Goal: Information Seeking & Learning: Learn about a topic

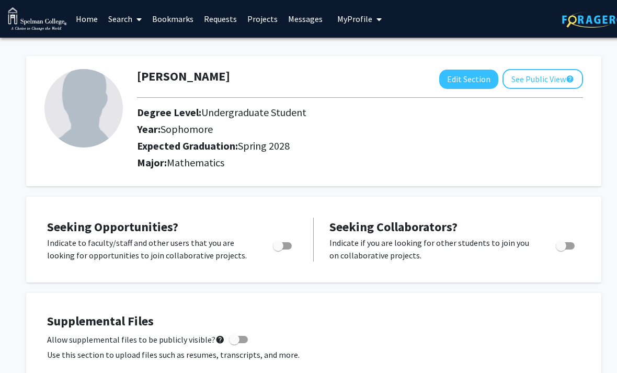
click at [471, 86] on button "Edit Section" at bounding box center [468, 79] width 59 height 19
select select "sophomore"
select select "41: spring_2028"
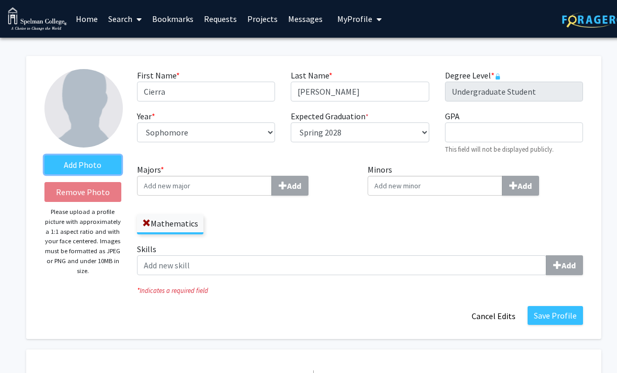
click at [70, 170] on label "Add Photo" at bounding box center [82, 164] width 77 height 19
click at [0, 0] on input "Add Photo" at bounding box center [0, 0] width 0 height 0
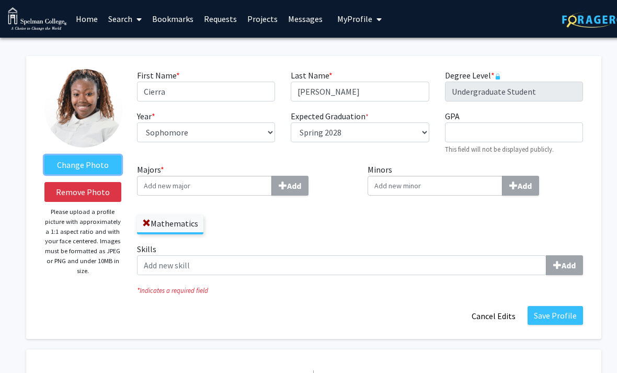
click at [62, 160] on label "Change Photo" at bounding box center [82, 164] width 77 height 19
click at [0, 0] on input "Change Photo" at bounding box center [0, 0] width 0 height 0
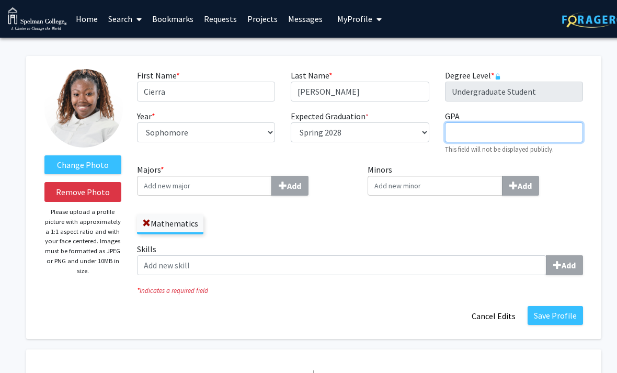
click at [553, 130] on input "GPA required" at bounding box center [514, 132] width 138 height 20
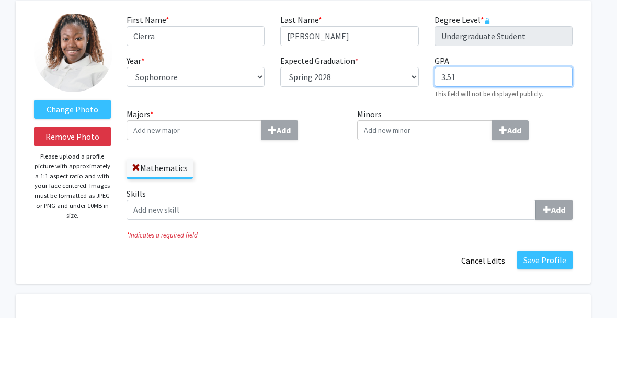
type input "3.51"
click at [185, 176] on input "Majors * Add" at bounding box center [194, 186] width 135 height 20
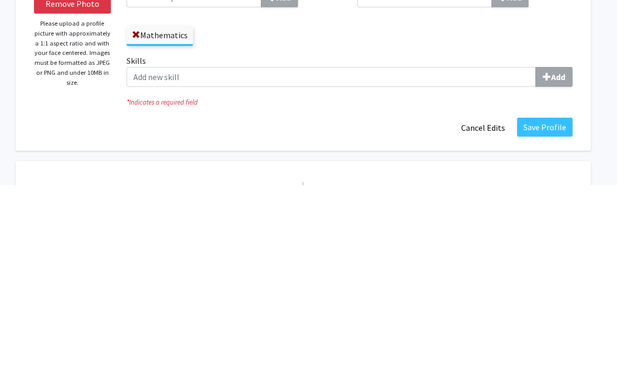
scroll to position [188, 10]
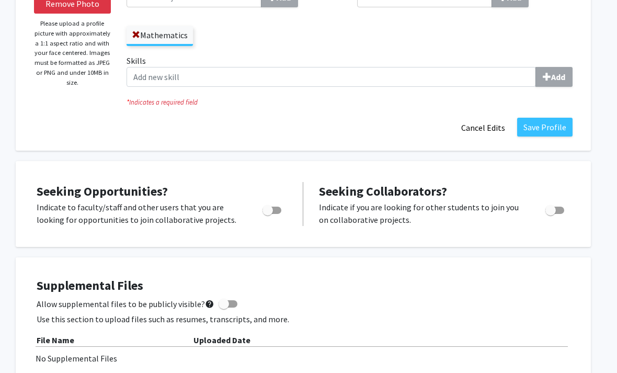
click at [268, 206] on span "Toggle" at bounding box center [268, 210] width 10 height 10
click at [268, 214] on input "Are you actively seeking opportunities?" at bounding box center [267, 214] width 1 height 1
checkbox input "true"
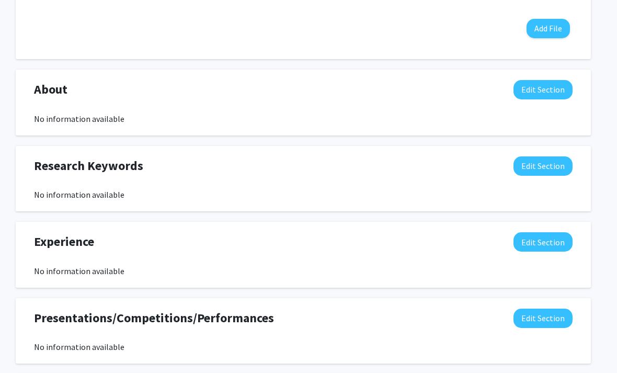
scroll to position [559, 10]
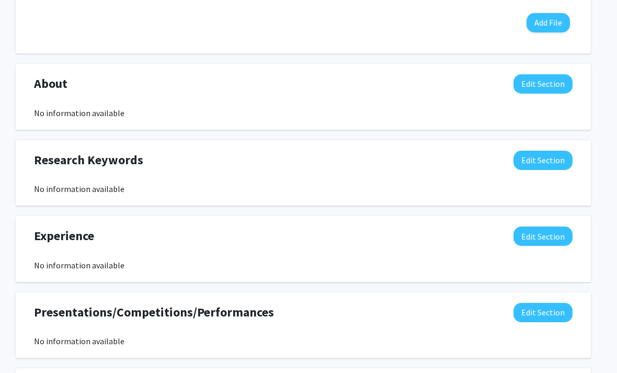
click at [551, 167] on button "Edit Section" at bounding box center [543, 160] width 59 height 19
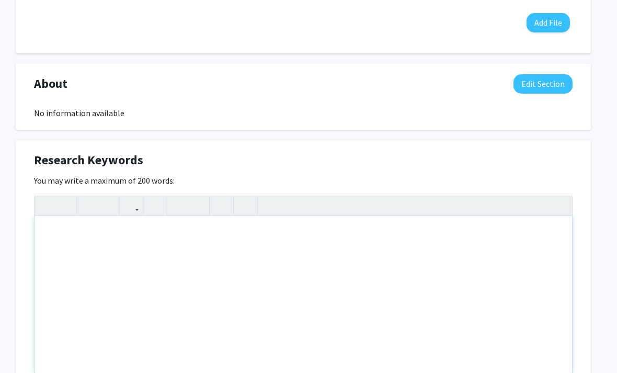
click at [49, 238] on div "Note to users with screen readers: Please deactivate our accessibility plugin f…" at bounding box center [304, 294] width 538 height 157
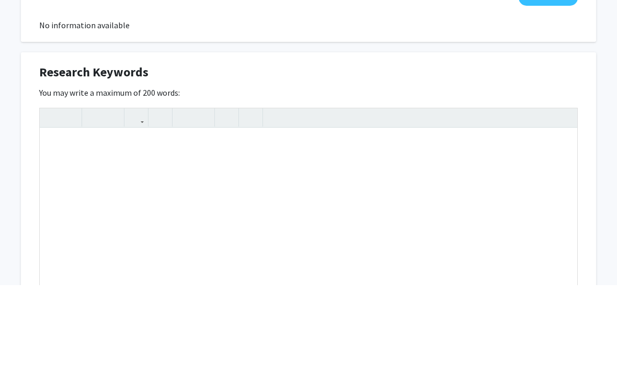
click at [598, 155] on div "Change Photo Remove Photo Please upload a profile picture with approximately a …" at bounding box center [309, 126] width 628 height 1294
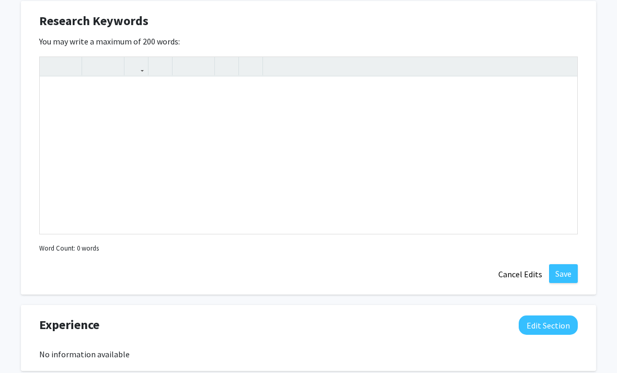
scroll to position [698, 5]
click at [507, 272] on button "Cancel Edits" at bounding box center [521, 274] width 58 height 20
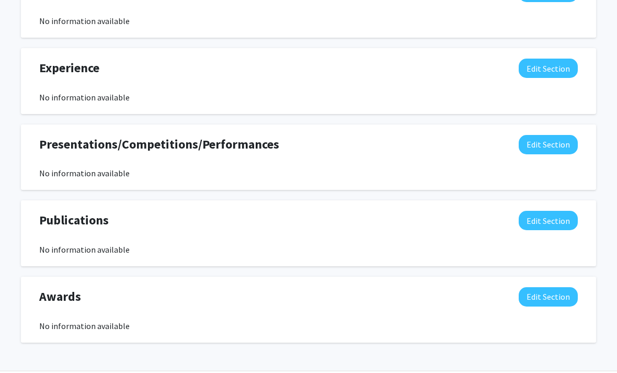
scroll to position [720, 5]
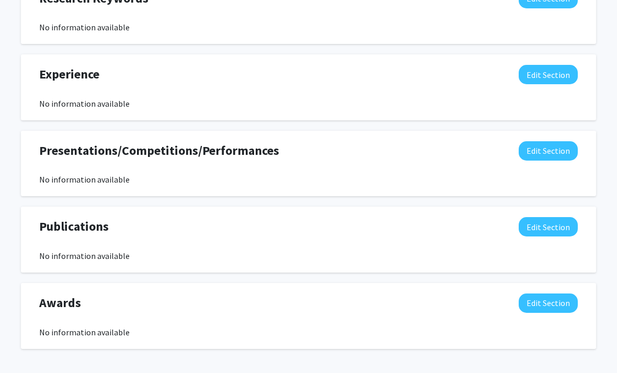
click at [548, 301] on button "Edit Section" at bounding box center [548, 302] width 59 height 19
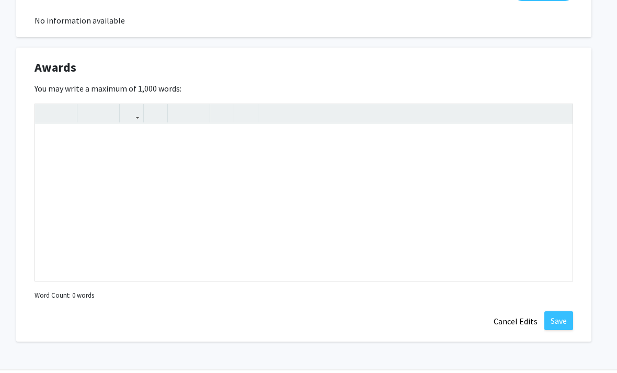
scroll to position [955, 10]
click at [292, 185] on div "Note to users with screen readers: Please deactivate our accessibility plugin f…" at bounding box center [304, 203] width 538 height 157
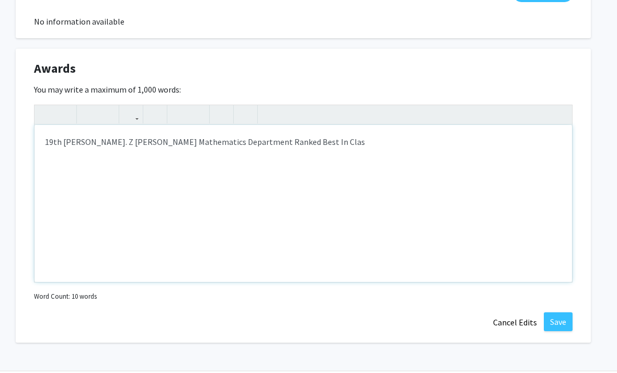
type textarea "19th [PERSON_NAME]. Z [PERSON_NAME] Mathematics Department Ranked Best In Class"
click at [551, 320] on button "Save" at bounding box center [558, 321] width 29 height 19
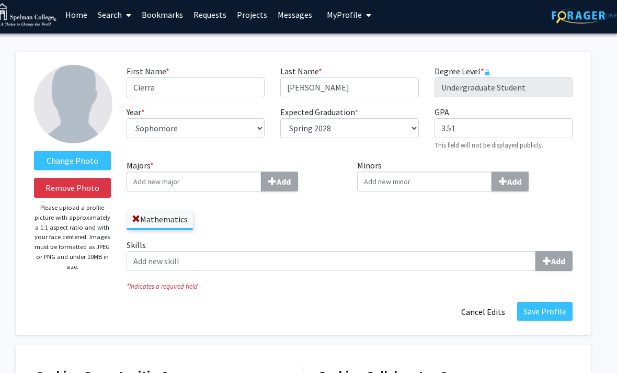
scroll to position [0, 10]
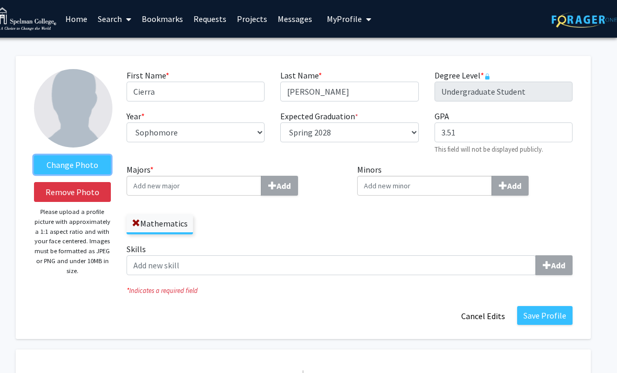
click at [73, 161] on label "Change Photo" at bounding box center [72, 164] width 77 height 19
click at [0, 0] on input "Change Photo" at bounding box center [0, 0] width 0 height 0
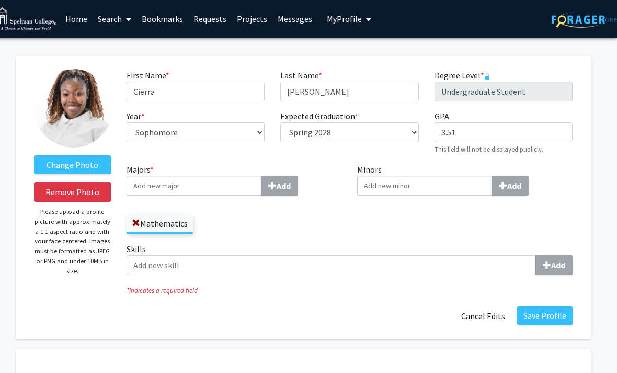
click at [478, 231] on div "Minors Add" at bounding box center [464, 203] width 231 height 80
click at [551, 313] on button "Save Profile" at bounding box center [544, 315] width 55 height 19
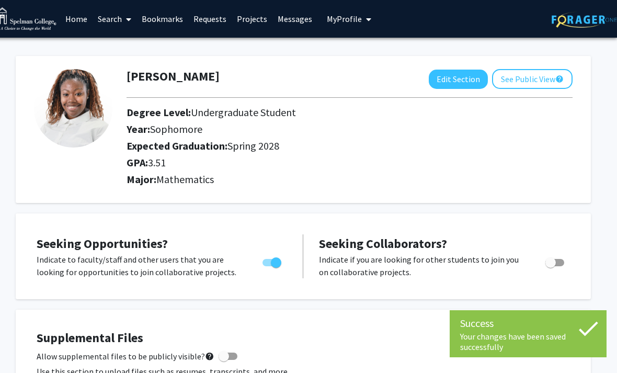
click at [517, 78] on button "See Public View help" at bounding box center [532, 79] width 81 height 20
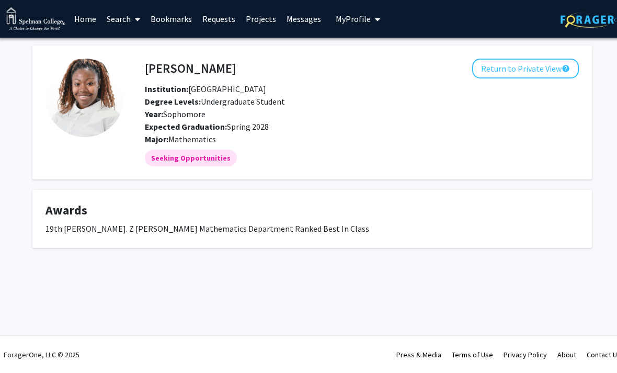
scroll to position [0, 2]
click at [92, 18] on link "Home" at bounding box center [85, 19] width 32 height 37
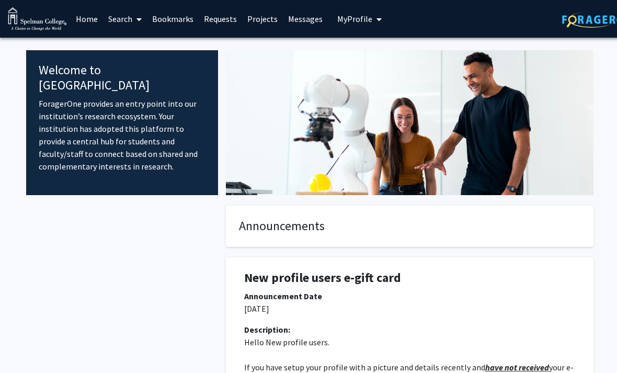
click at [119, 25] on link "Search" at bounding box center [125, 19] width 44 height 37
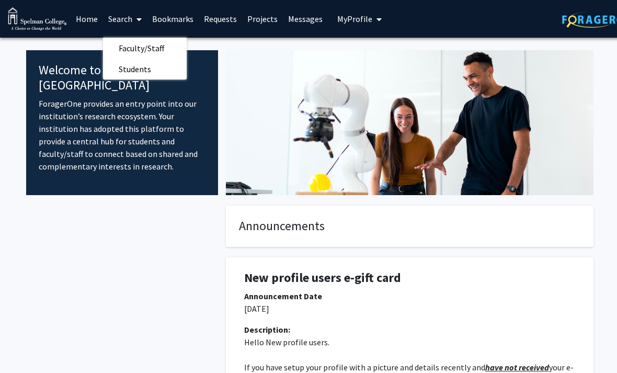
click at [135, 70] on span "Students" at bounding box center [135, 69] width 64 height 21
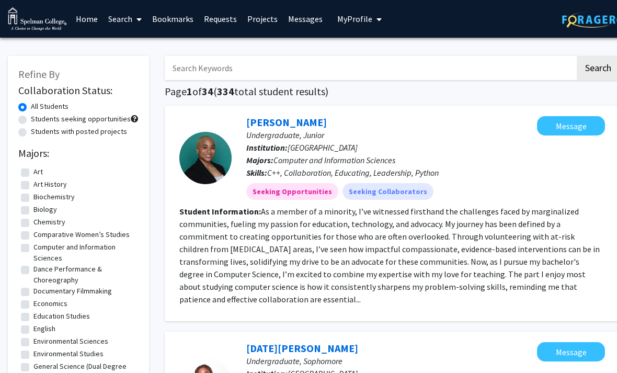
click at [496, 62] on input "Search Keywords" at bounding box center [370, 68] width 411 height 24
type input "Math"
click at [598, 67] on button "Search" at bounding box center [598, 68] width 43 height 24
checkbox input "false"
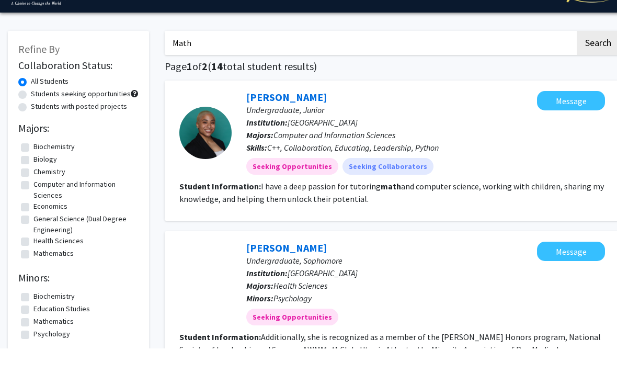
click at [598, 56] on button "Search" at bounding box center [598, 68] width 43 height 24
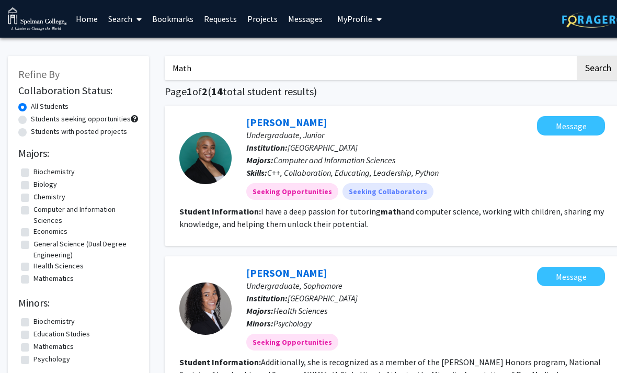
click at [585, 72] on button "Search" at bounding box center [598, 68] width 43 height 24
click at [506, 69] on input "Math" at bounding box center [370, 68] width 411 height 24
type input "M"
type input "Computer science"
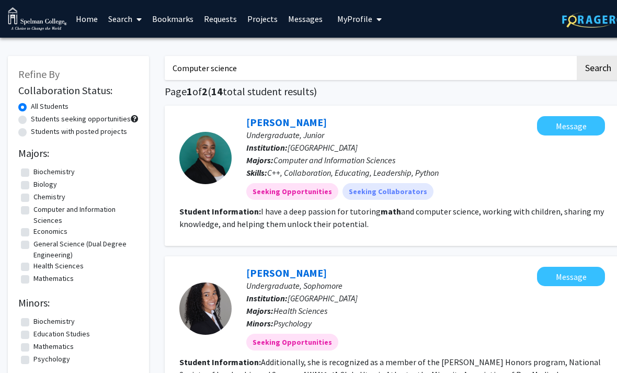
click at [595, 72] on button "Search" at bounding box center [598, 68] width 43 height 24
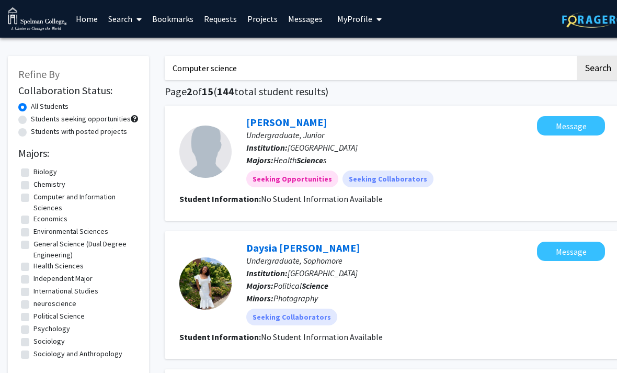
click at [337, 20] on span "My Profile" at bounding box center [354, 19] width 35 height 10
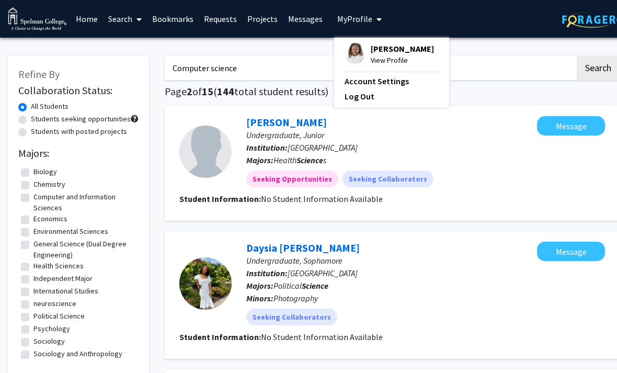
click at [346, 50] on img at bounding box center [355, 53] width 21 height 21
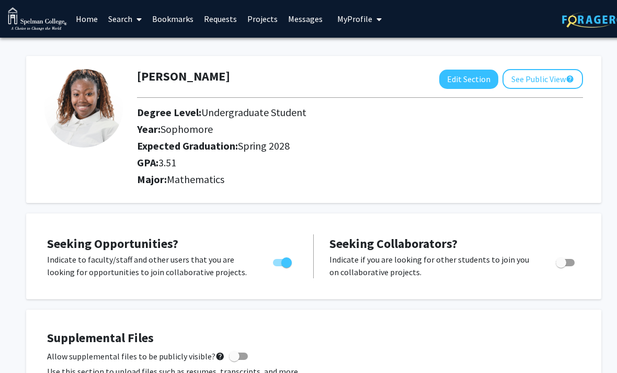
click at [134, 27] on span at bounding box center [136, 19] width 9 height 37
click at [126, 72] on span "Students" at bounding box center [135, 69] width 64 height 21
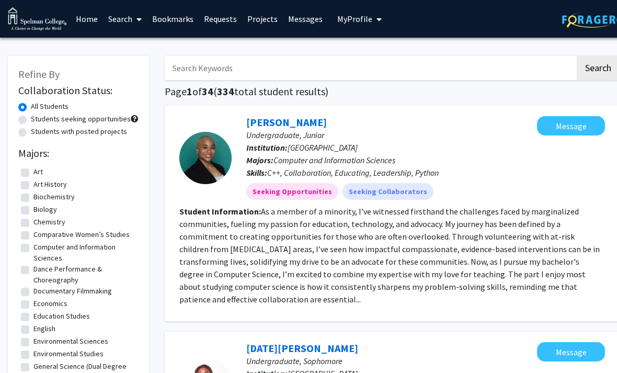
click at [344, 28] on button "My Profile" at bounding box center [359, 19] width 51 height 38
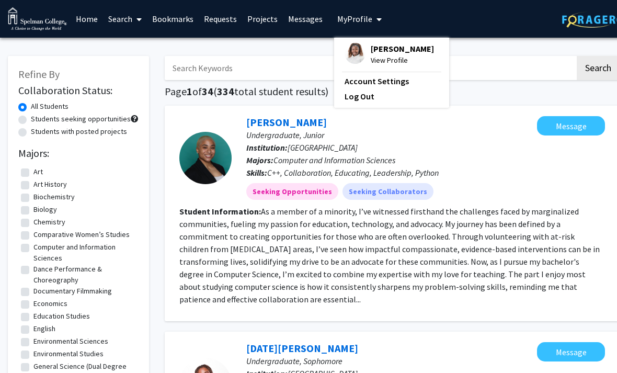
click at [372, 85] on link "Account Settings" at bounding box center [392, 81] width 94 height 13
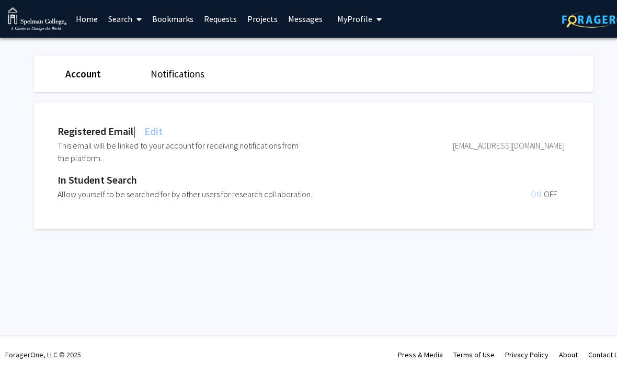
click at [348, 19] on span "My Profile" at bounding box center [354, 19] width 35 height 10
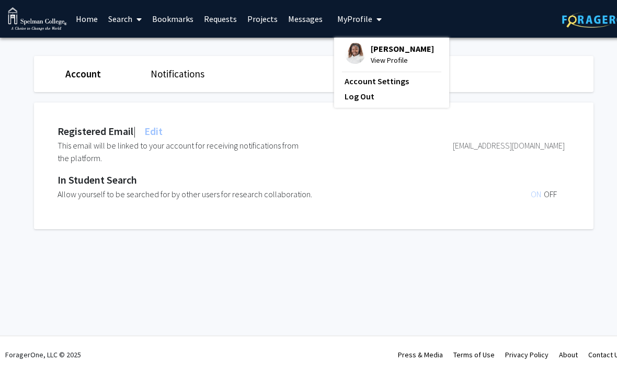
click at [357, 56] on img at bounding box center [355, 53] width 21 height 21
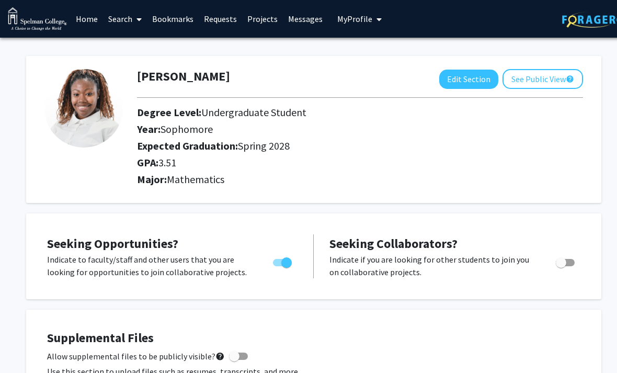
click at [479, 77] on button "Edit Section" at bounding box center [468, 79] width 59 height 19
select select "sophomore"
select select "41: spring_2028"
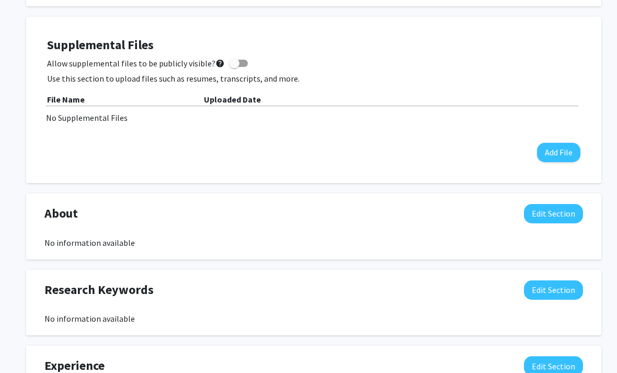
scroll to position [501, 0]
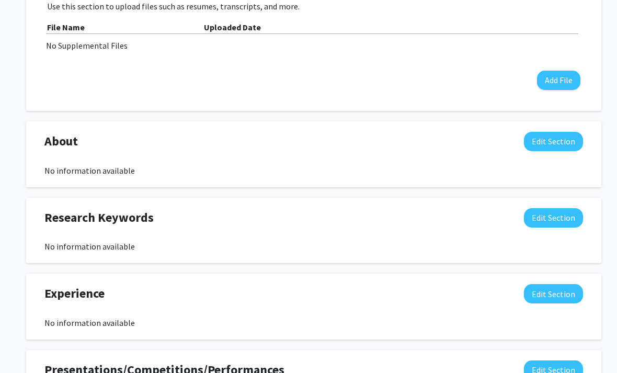
click at [564, 148] on button "Edit Section" at bounding box center [553, 141] width 59 height 19
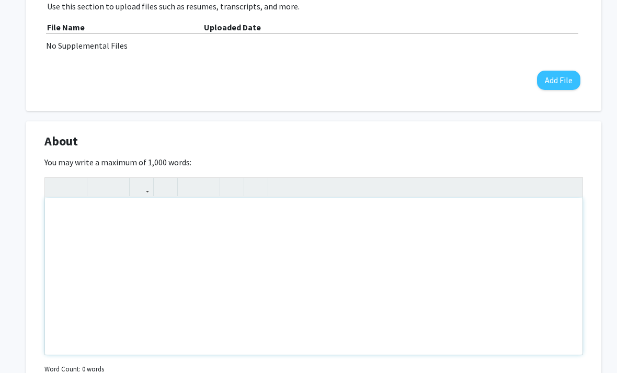
click at [95, 227] on div "Note to users with screen readers: Please deactivate our accessibility plugin f…" at bounding box center [314, 276] width 538 height 157
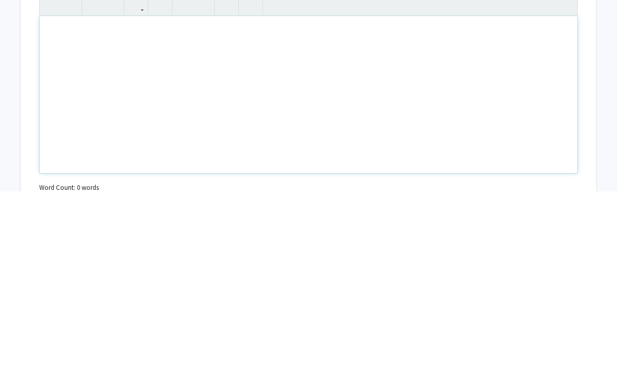
click at [60, 198] on div "Note to users with screen readers: Please deactivate our accessibility plugin f…" at bounding box center [309, 276] width 538 height 157
paste div "Note to users with screen readers: Please deactivate our accessibility plugin f…"
type textarea "<p>I’m a first-generation college student passionate about transforming educati…"
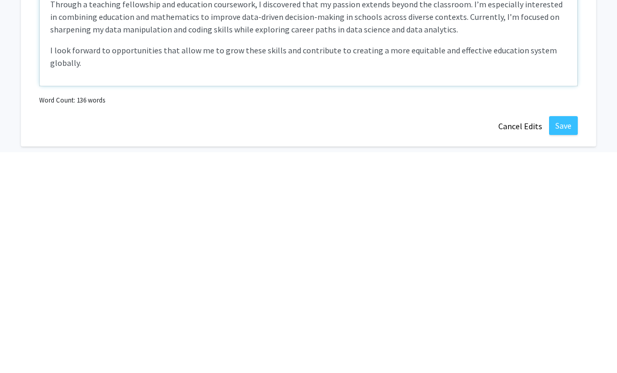
scroll to position [552, 5]
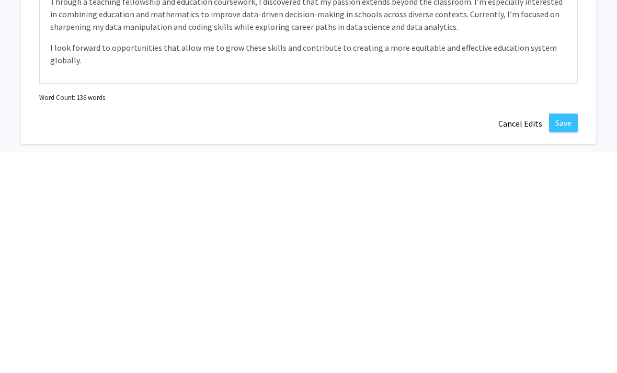
click at [566, 334] on button "Save" at bounding box center [563, 343] width 29 height 19
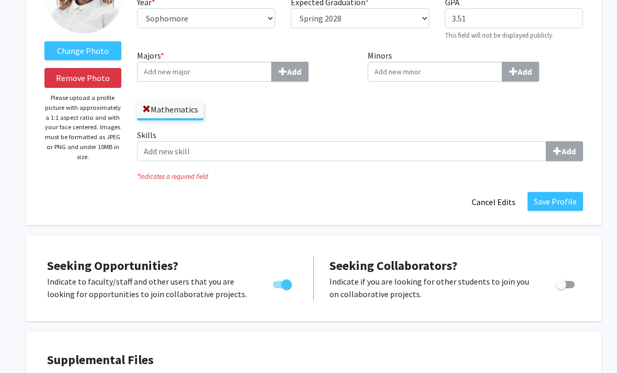
scroll to position [113, 0]
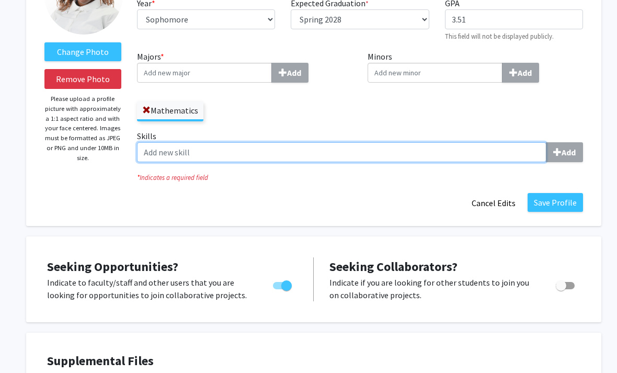
click at [511, 149] on input "Skills Add" at bounding box center [342, 152] width 410 height 20
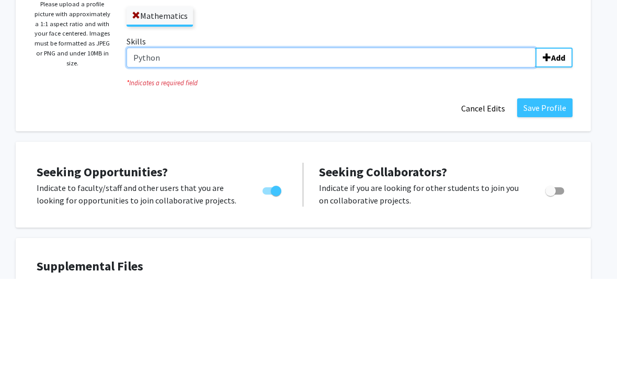
type input "Python"
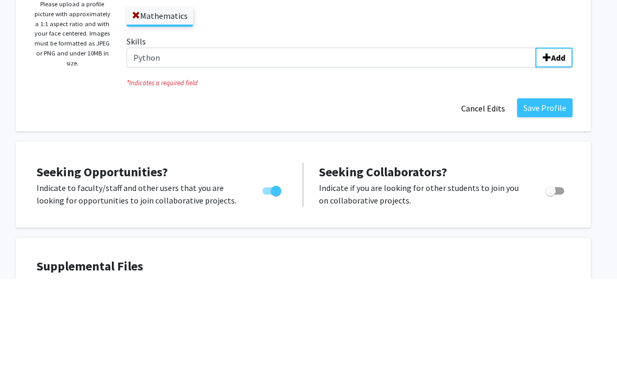
click at [551, 147] on b "Add" at bounding box center [558, 152] width 14 height 10
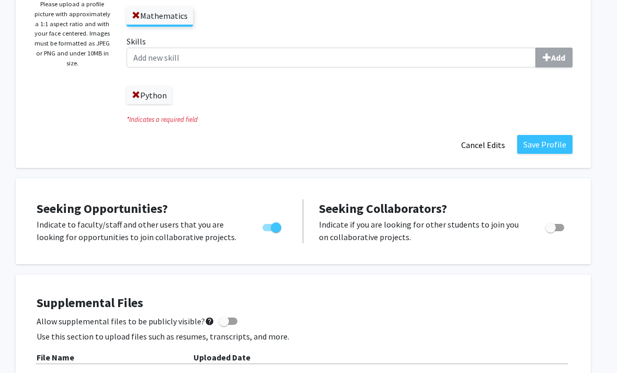
scroll to position [210, 10]
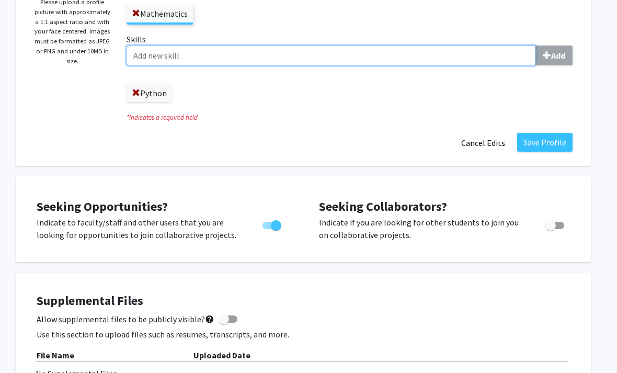
click at [411, 56] on input "Skills Add" at bounding box center [332, 56] width 410 height 20
type input "F"
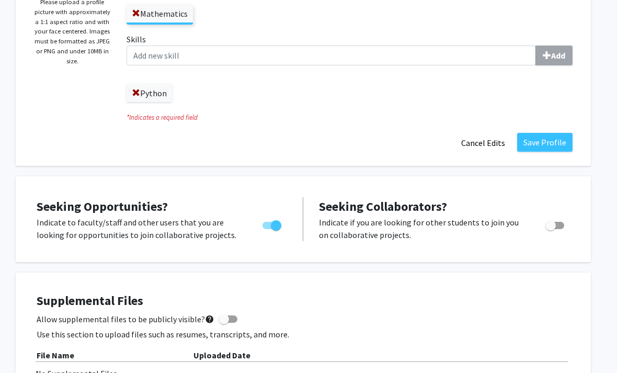
click at [547, 148] on button "Save Profile" at bounding box center [544, 142] width 55 height 19
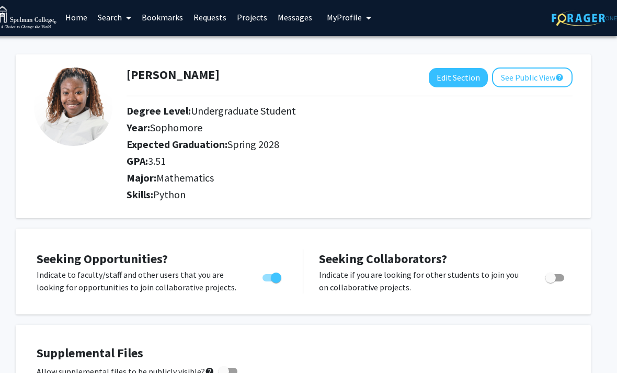
scroll to position [0, 10]
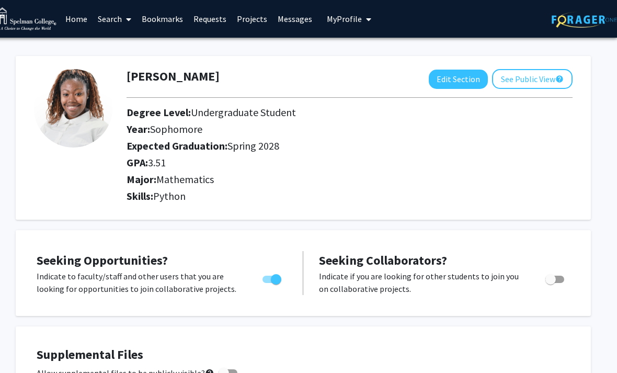
click at [114, 22] on link "Search" at bounding box center [115, 19] width 44 height 37
click at [116, 51] on span "Faculty/Staff" at bounding box center [131, 48] width 77 height 21
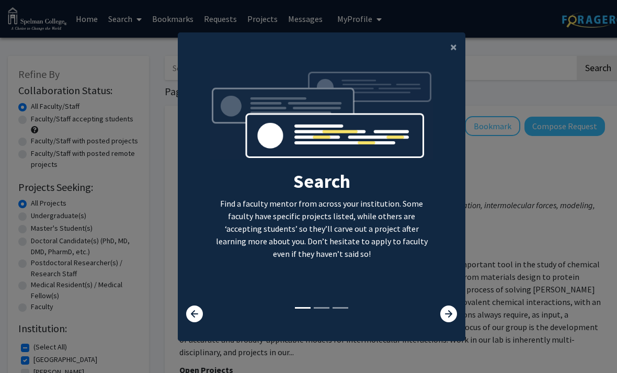
click at [443, 322] on icon at bounding box center [448, 314] width 17 height 17
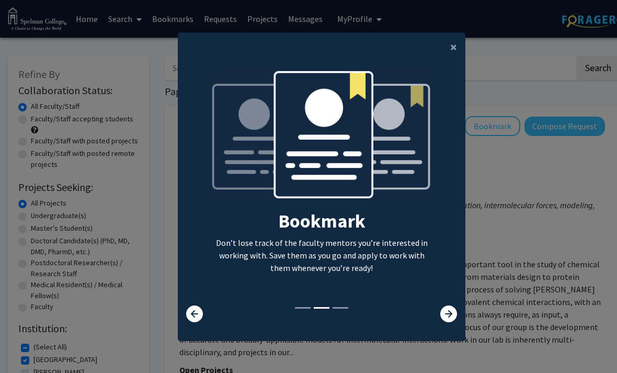
click at [456, 62] on button "×" at bounding box center [454, 46] width 24 height 29
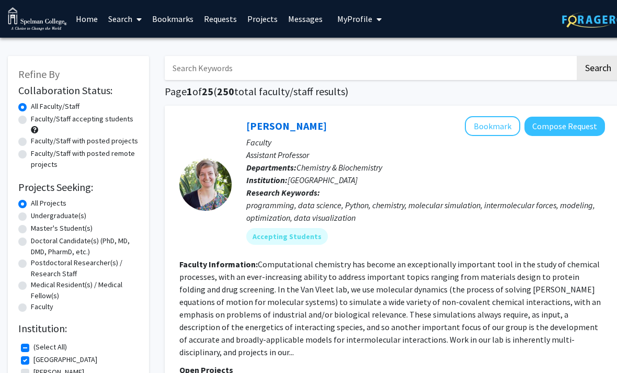
click at [341, 21] on span "My Profile" at bounding box center [354, 19] width 35 height 10
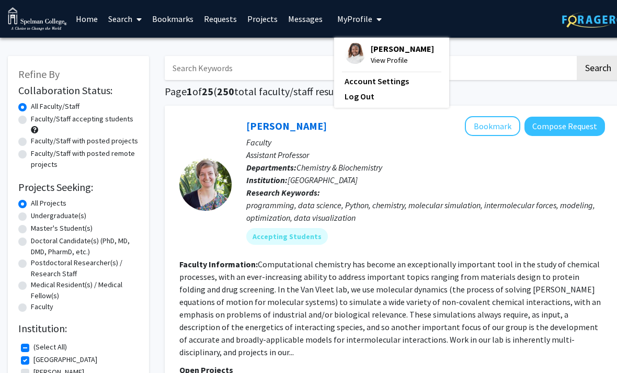
click at [356, 55] on img at bounding box center [355, 53] width 21 height 21
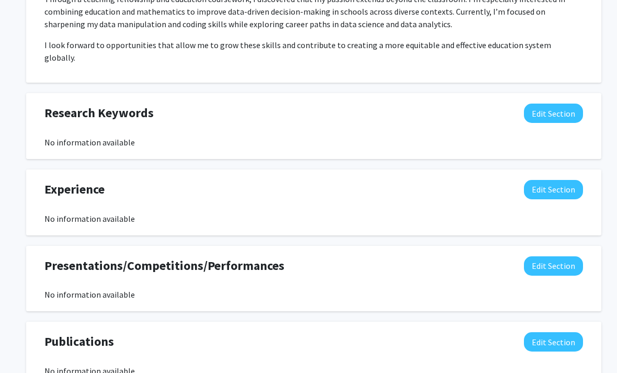
scroll to position [595, 0]
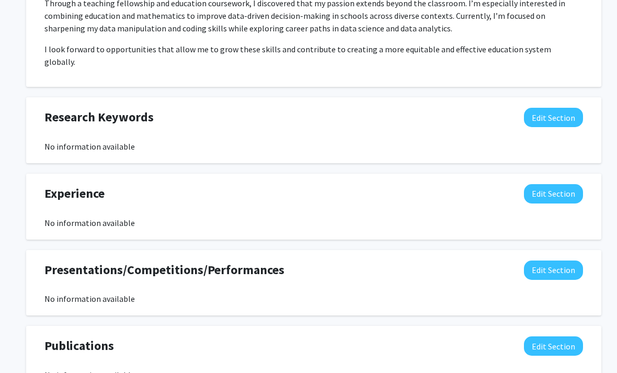
click at [568, 108] on button "Edit Section" at bounding box center [553, 117] width 59 height 19
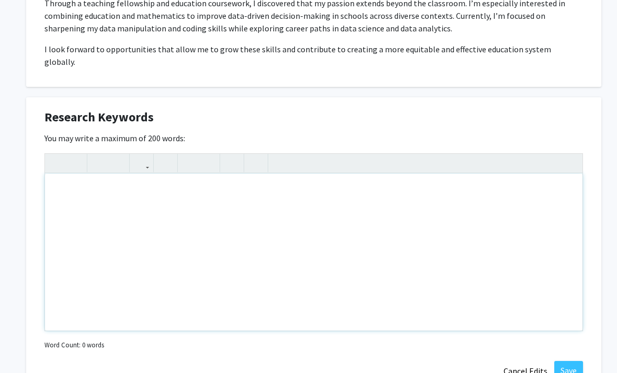
click at [125, 188] on div "Note to users with screen readers: Please deactivate our accessibility plugin f…" at bounding box center [314, 252] width 538 height 157
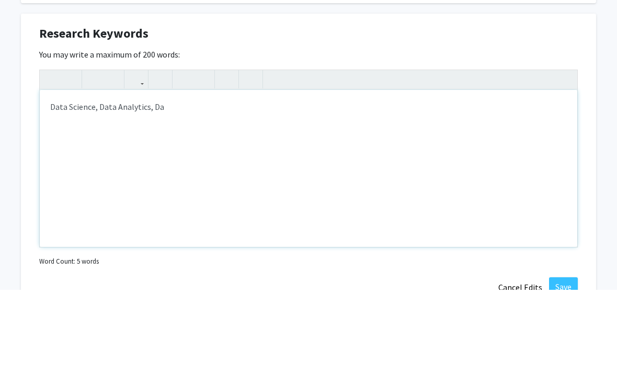
type textarea "Data Science, Data Analytics, Data"
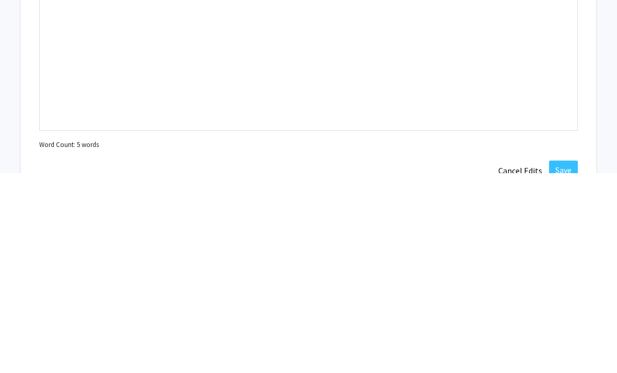
click at [561, 361] on button "Save" at bounding box center [563, 370] width 29 height 19
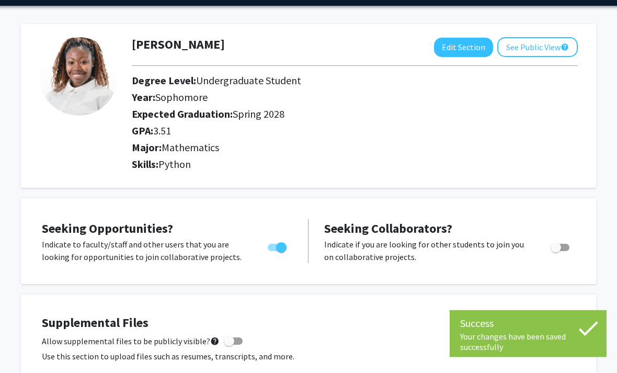
scroll to position [0, 5]
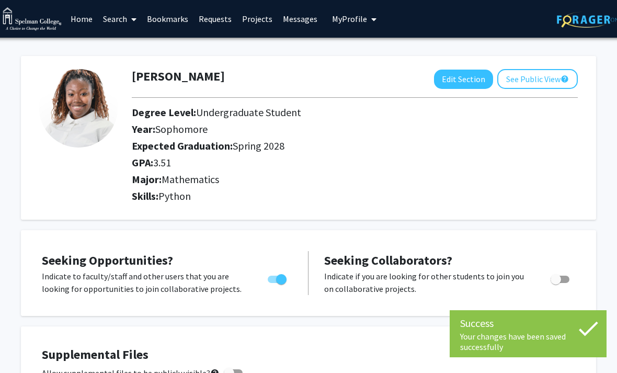
click at [116, 23] on link "Search" at bounding box center [120, 19] width 44 height 37
click at [123, 54] on span "Faculty/Staff" at bounding box center [136, 48] width 77 height 21
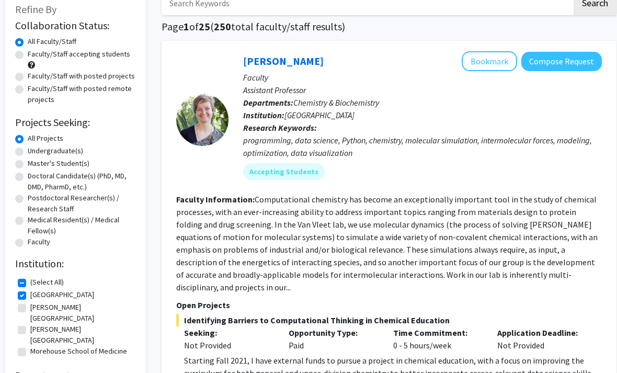
scroll to position [62, 3]
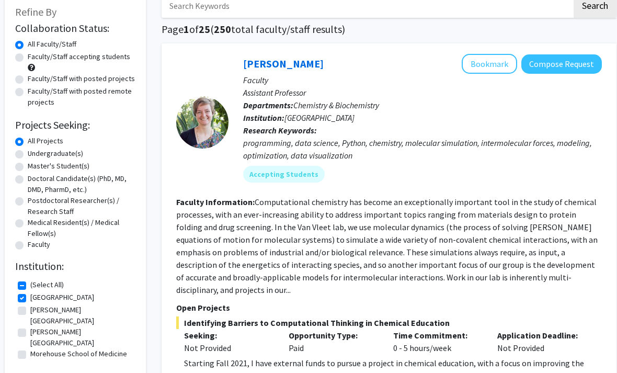
click at [28, 151] on label "Undergraduate(s)" at bounding box center [55, 153] width 55 height 11
click at [28, 151] on input "Undergraduate(s)" at bounding box center [31, 151] width 7 height 7
radio input "true"
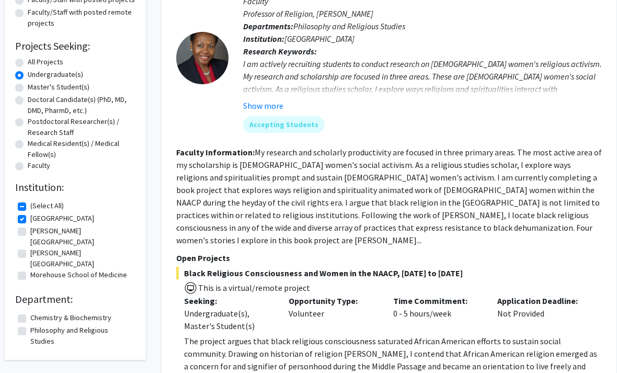
scroll to position [131, 3]
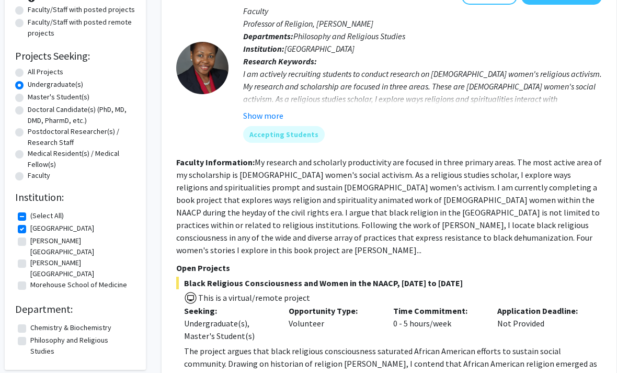
click at [28, 69] on label "All Projects" at bounding box center [46, 71] width 36 height 11
click at [28, 69] on input "All Projects" at bounding box center [31, 69] width 7 height 7
radio input "true"
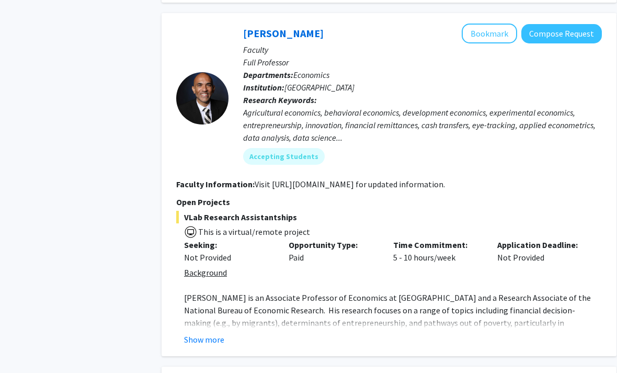
scroll to position [767, 3]
click at [196, 333] on button "Show more" at bounding box center [204, 339] width 40 height 13
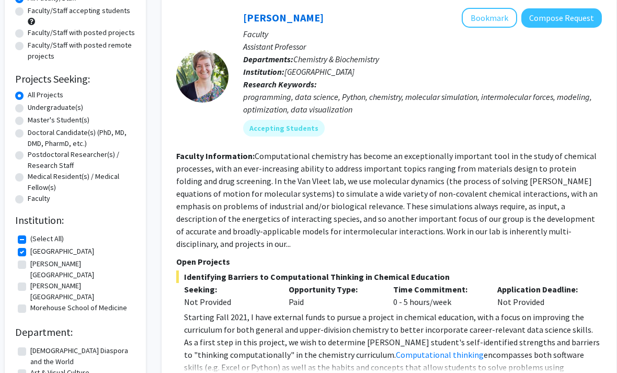
scroll to position [0, 3]
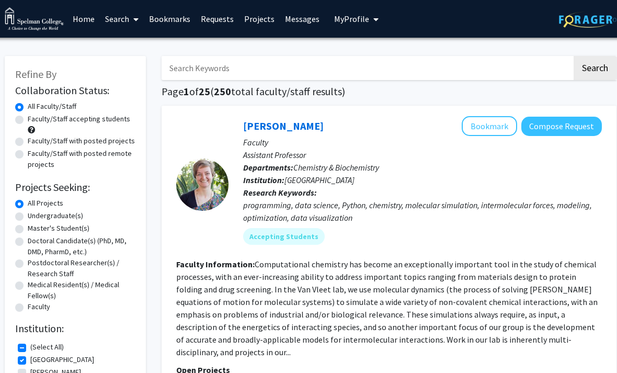
click at [192, 65] on input "Search Keywords" at bounding box center [367, 68] width 411 height 24
type input "Data"
click at [600, 70] on button "Search" at bounding box center [595, 68] width 43 height 24
checkbox input "false"
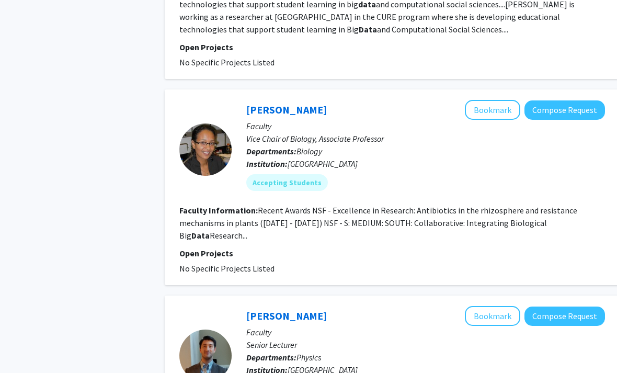
scroll to position [1285, 0]
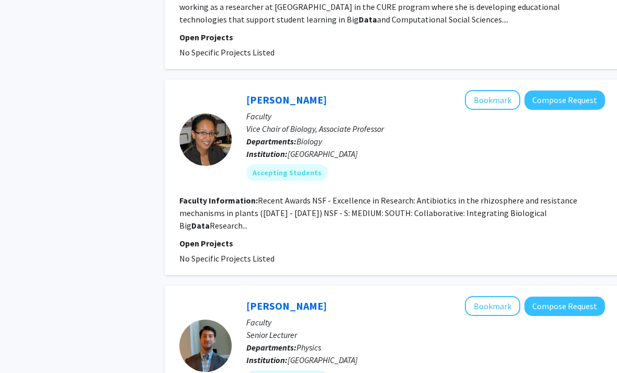
click at [567, 215] on fg-read-more "Recent Awards NSF - Excellence in Research: Antibiotics in the rhizosphere and …" at bounding box center [378, 214] width 398 height 36
click at [584, 217] on section "Faculty Information: Recent Awards NSF - Excellence in Research: Antibiotics in…" at bounding box center [392, 214] width 426 height 38
click at [578, 214] on fg-read-more "Recent Awards NSF - Excellence in Research: Antibiotics in the rhizosphere and …" at bounding box center [378, 214] width 398 height 36
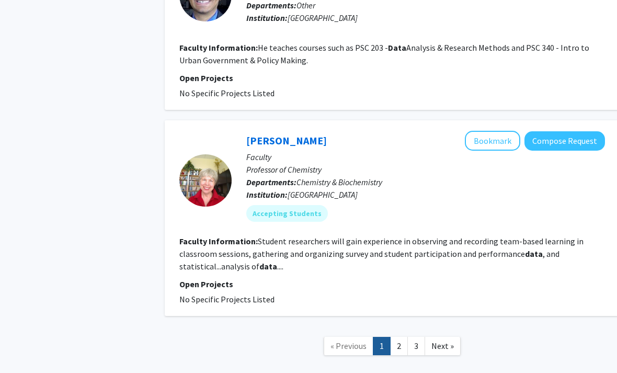
scroll to position [2252, 0]
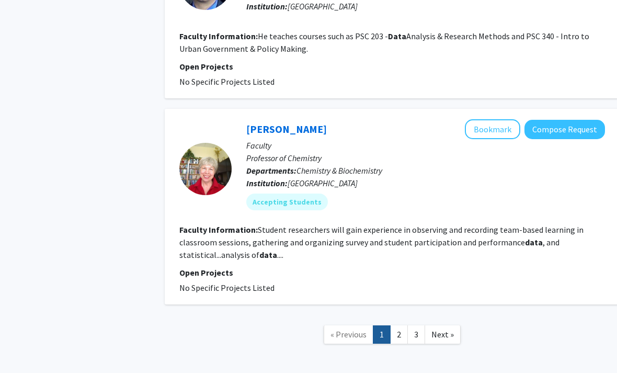
click at [401, 325] on link "2" at bounding box center [399, 334] width 18 height 18
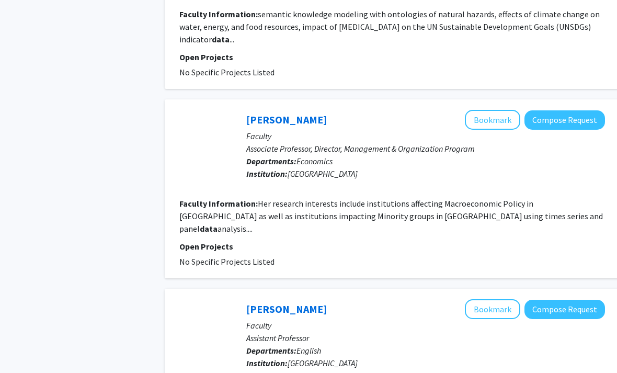
scroll to position [1319, 0]
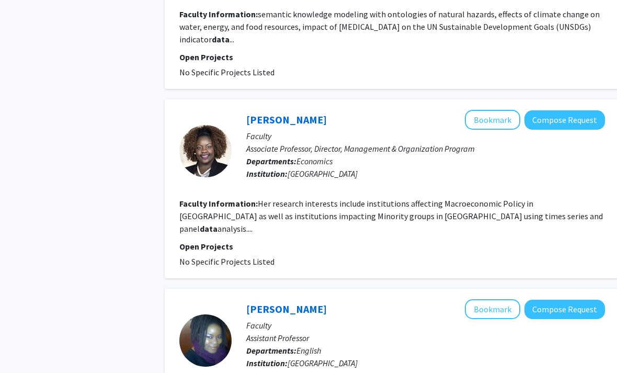
click at [529, 211] on fg-read-more "Her research interests include institutions affecting Macroeconomic Policy in […" at bounding box center [391, 217] width 424 height 36
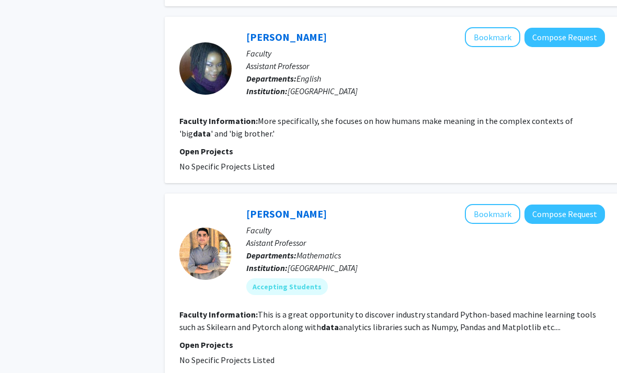
scroll to position [1664, 0]
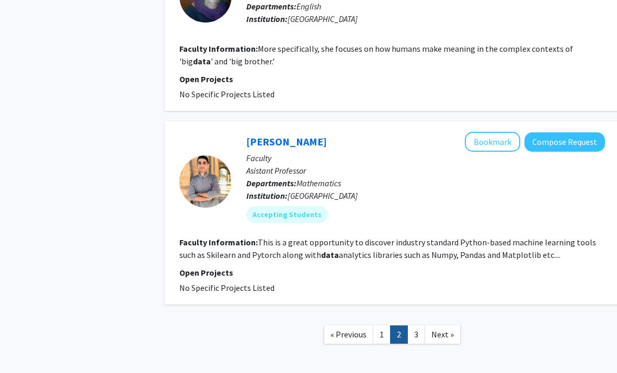
click at [426, 315] on nav "« Previous 1 2 3 Next »" at bounding box center [392, 336] width 455 height 42
click at [527, 237] on fg-read-more "This is a great opportunity to discover industry standard Python-based machine …" at bounding box center [387, 248] width 417 height 23
click at [516, 237] on fg-read-more "This is a great opportunity to discover industry standard Python-based machine …" at bounding box center [387, 248] width 417 height 23
click at [414, 325] on link "3" at bounding box center [417, 334] width 18 height 18
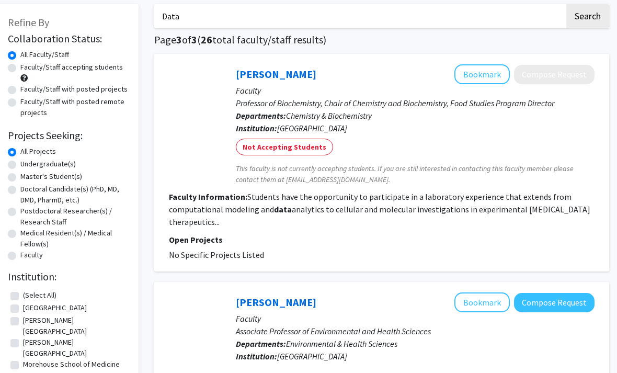
scroll to position [0, 10]
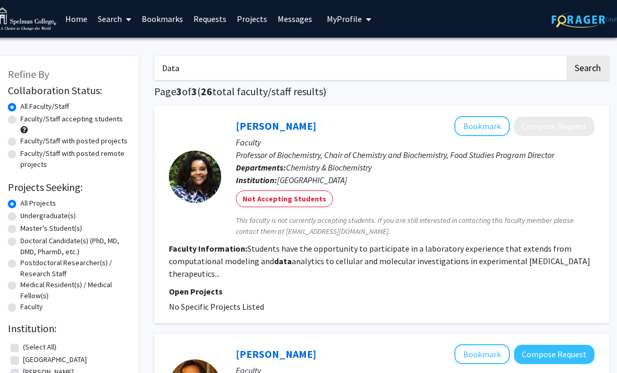
click at [544, 75] on input "Data" at bounding box center [359, 68] width 411 height 24
type input "D"
type input "Math"
click at [586, 70] on button "Search" at bounding box center [588, 68] width 43 height 24
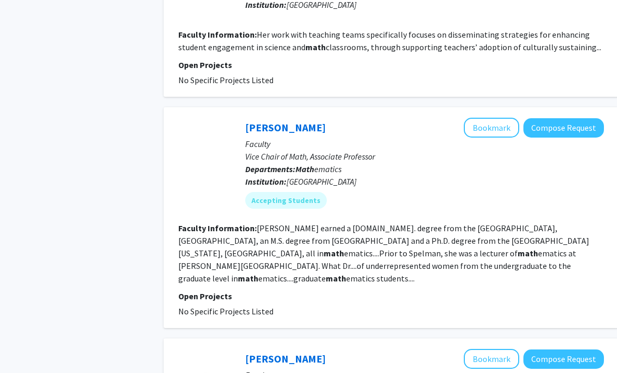
scroll to position [1681, 1]
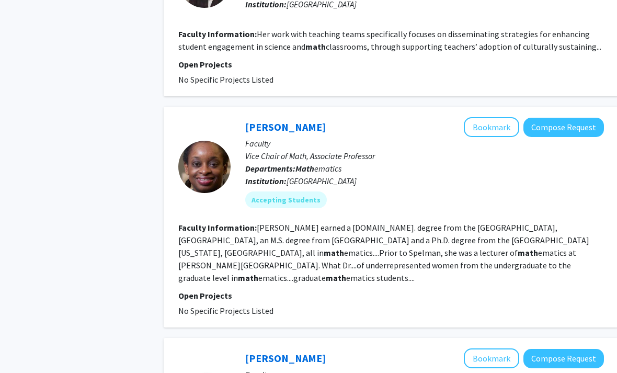
click at [479, 223] on fg-read-more "[PERSON_NAME] earned a [DOMAIN_NAME]. degree from the [GEOGRAPHIC_DATA], [GEOGR…" at bounding box center [383, 253] width 411 height 61
click at [272, 121] on link "[PERSON_NAME]" at bounding box center [285, 127] width 81 height 13
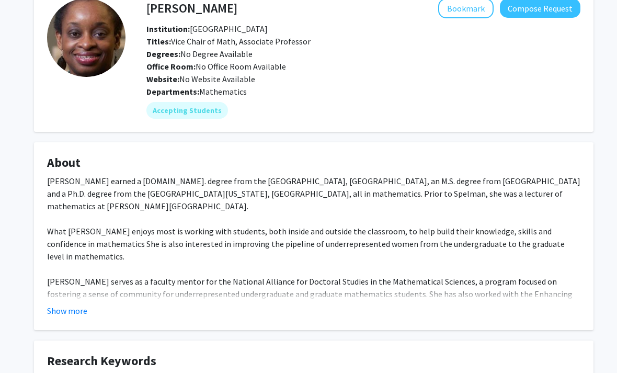
click at [67, 309] on button "Show more" at bounding box center [67, 311] width 40 height 13
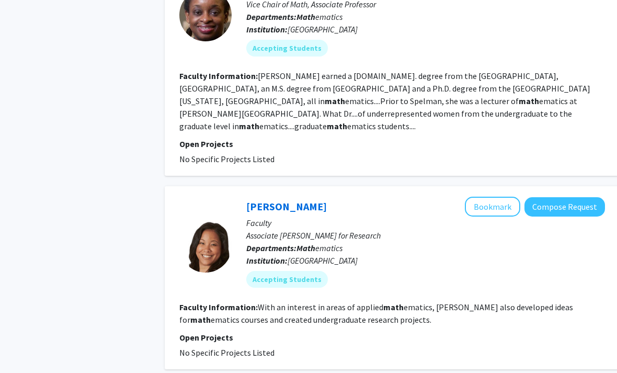
scroll to position [1833, 0]
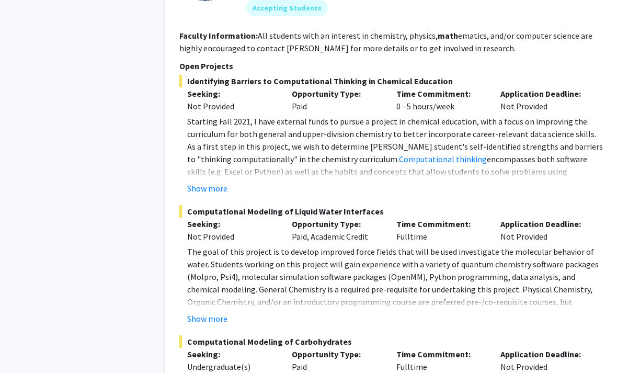
scroll to position [1207, 0]
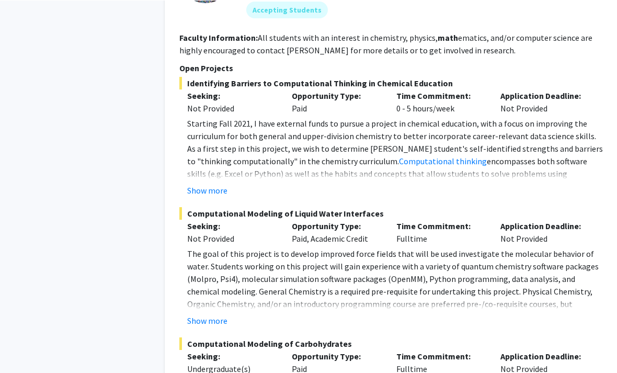
click at [185, 188] on fg-read-more "Starting Fall 2021, I have external funds to pursue a project in chemical educa…" at bounding box center [392, 157] width 426 height 80
click at [188, 191] on button "Show more" at bounding box center [207, 190] width 40 height 13
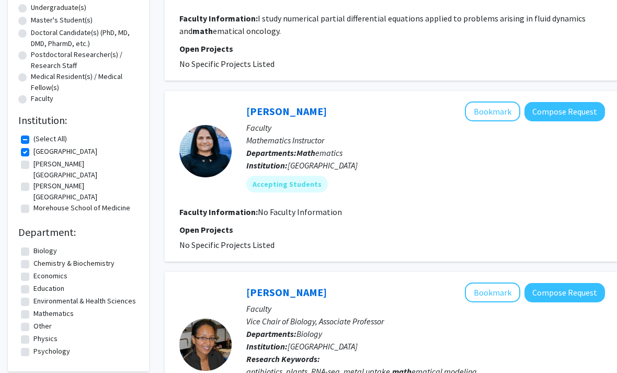
scroll to position [207, 0]
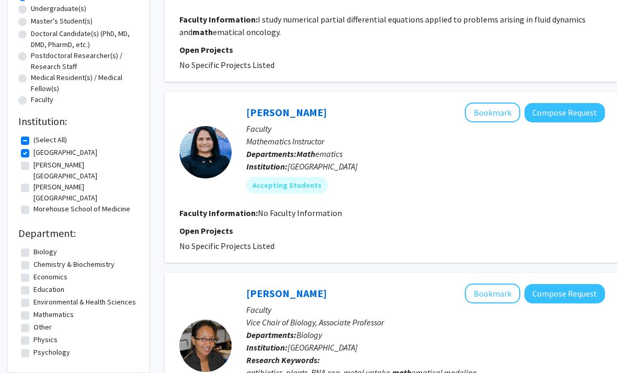
click at [33, 164] on label "[PERSON_NAME][GEOGRAPHIC_DATA]" at bounding box center [84, 171] width 103 height 22
click at [33, 164] on input "[PERSON_NAME][GEOGRAPHIC_DATA]" at bounding box center [36, 163] width 7 height 7
checkbox input "true"
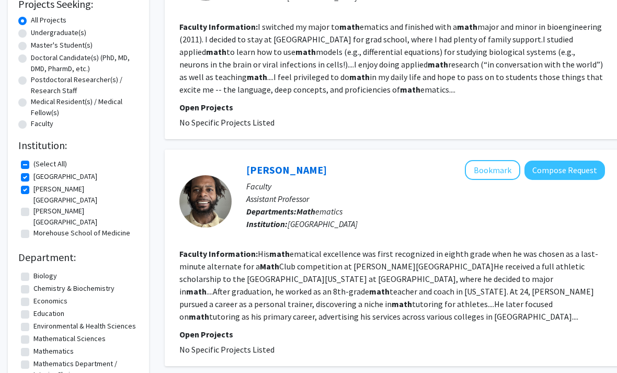
scroll to position [179, 0]
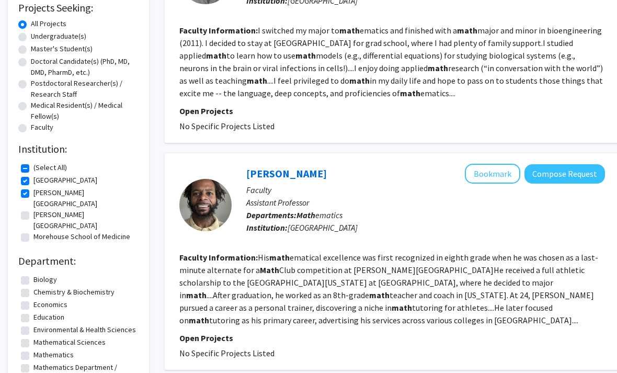
click at [33, 210] on label "[PERSON_NAME][GEOGRAPHIC_DATA]" at bounding box center [84, 221] width 103 height 22
click at [33, 210] on input "[PERSON_NAME][GEOGRAPHIC_DATA]" at bounding box center [36, 213] width 7 height 7
checkbox input "true"
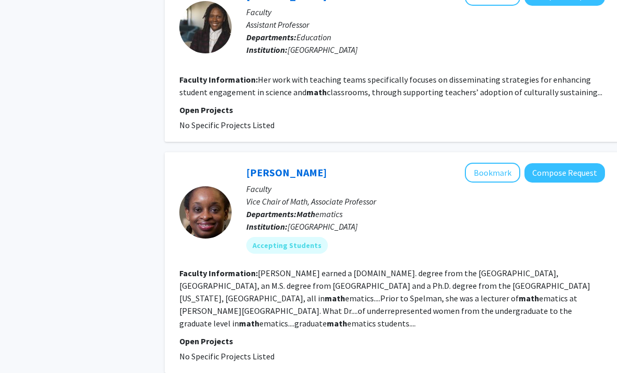
scroll to position [1873, 0]
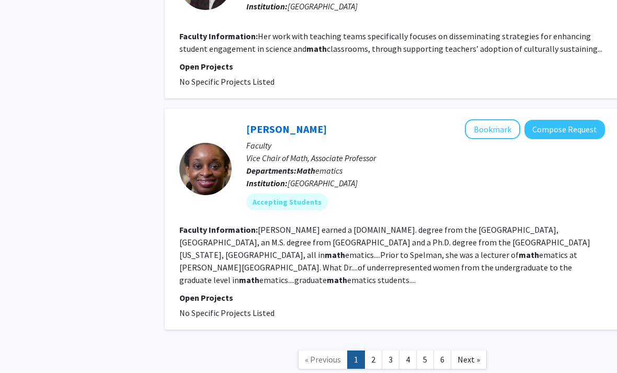
click at [414, 350] on link "4" at bounding box center [408, 359] width 18 height 18
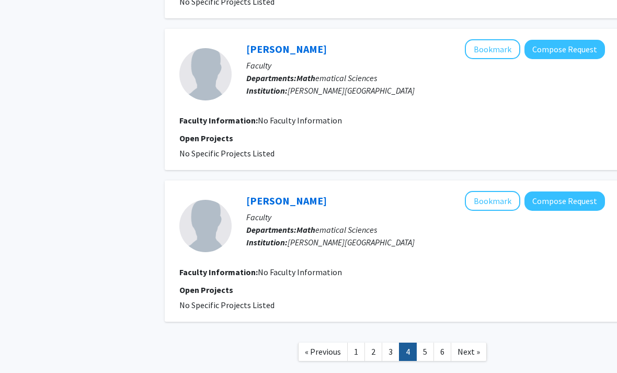
scroll to position [1509, 0]
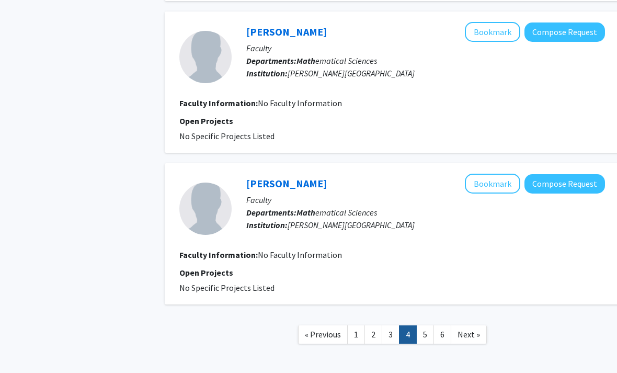
click at [425, 325] on link "5" at bounding box center [425, 334] width 18 height 18
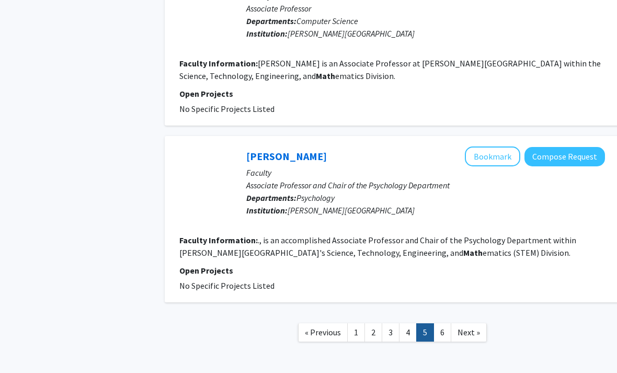
scroll to position [1433, 0]
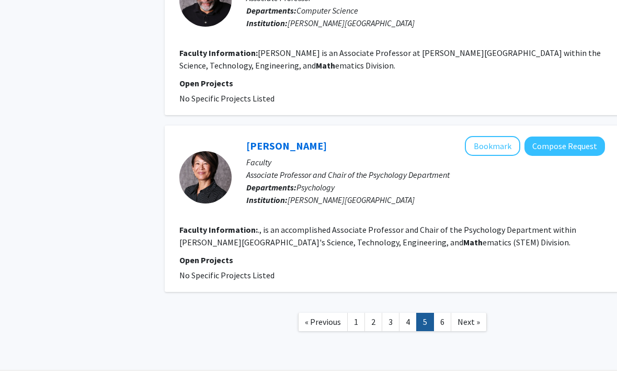
click at [440, 321] on link "6" at bounding box center [443, 322] width 18 height 18
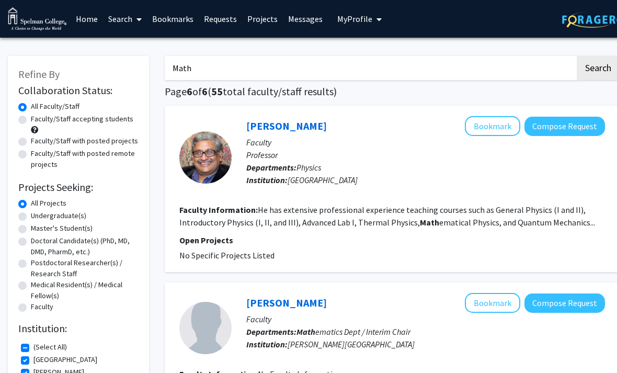
click at [551, 66] on input "Math" at bounding box center [370, 68] width 411 height 24
type input "M"
type input "Data"
click at [596, 69] on button "Search" at bounding box center [598, 68] width 43 height 24
checkbox input "false"
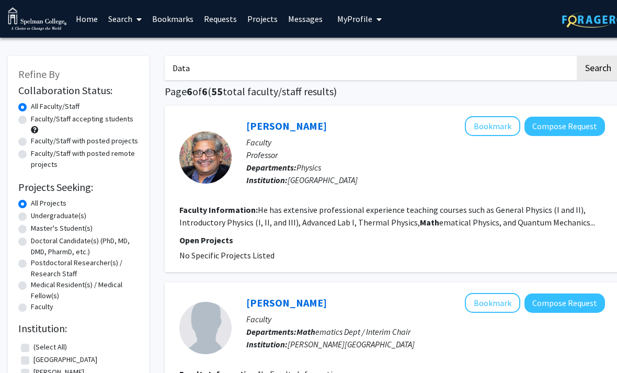
checkbox input "false"
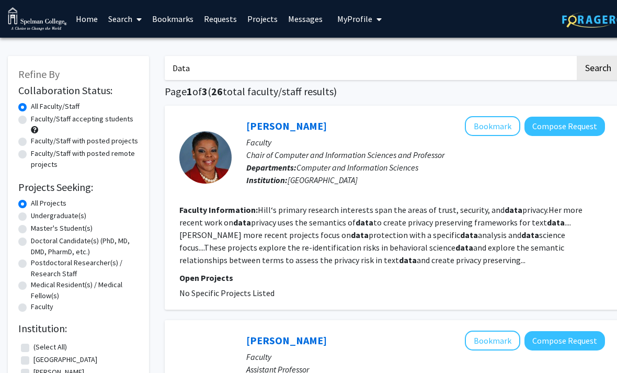
click at [31, 116] on label "Faculty/Staff accepting students" at bounding box center [82, 119] width 103 height 11
click at [31, 116] on input "Faculty/Staff accepting students" at bounding box center [34, 117] width 7 height 7
radio input "true"
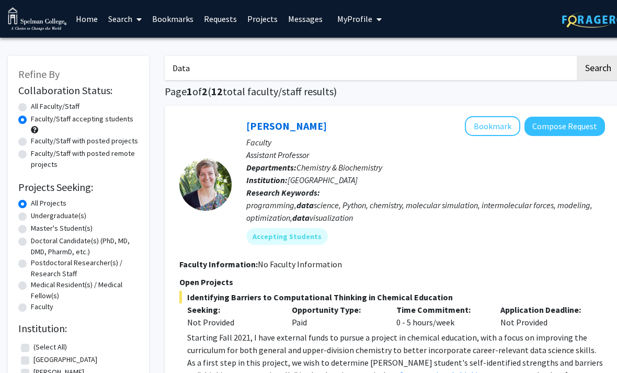
click at [31, 105] on label "All Faculty/Staff" at bounding box center [55, 106] width 49 height 11
click at [31, 105] on input "All Faculty/Staff" at bounding box center [34, 104] width 7 height 7
radio input "true"
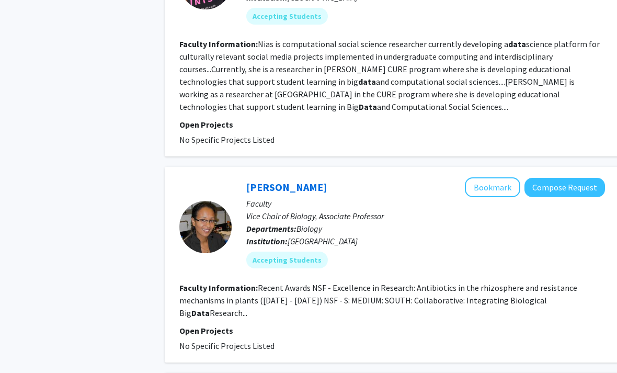
scroll to position [1196, 0]
